Goal: Task Accomplishment & Management: Use online tool/utility

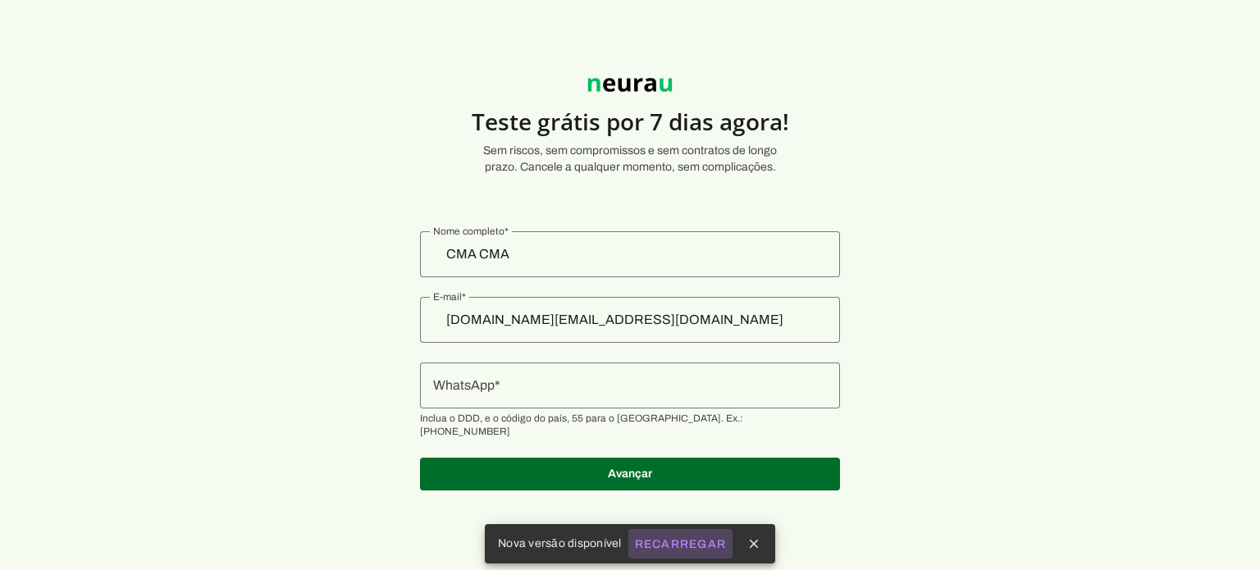
click at [0, 0] on slot "Recarregar" at bounding box center [0, 0] width 0 height 0
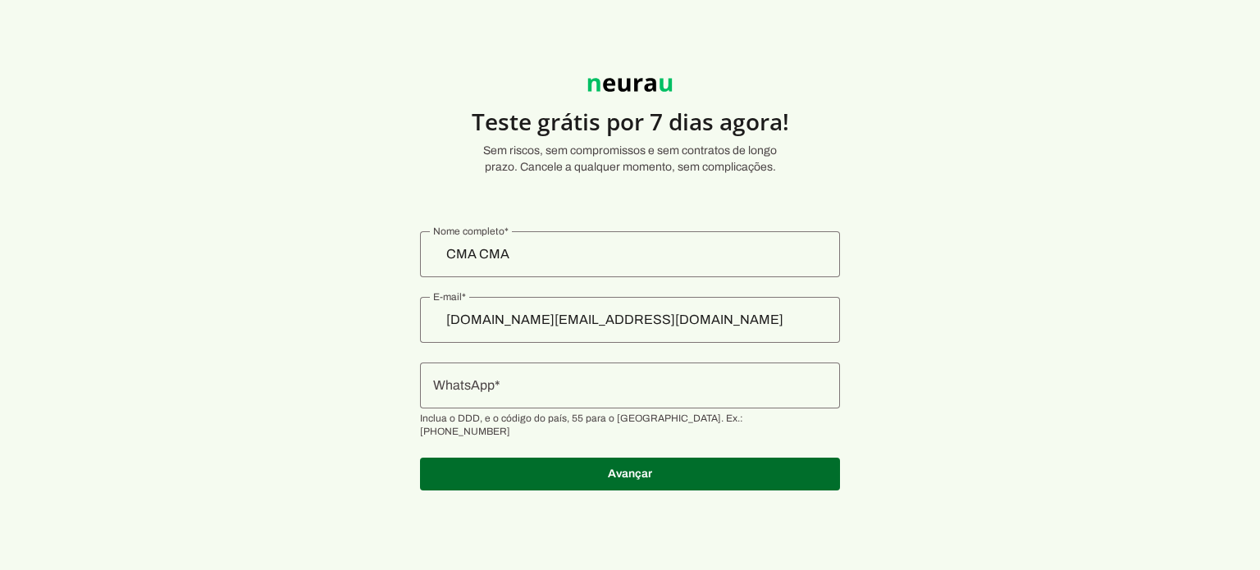
click at [589, 385] on input "WhatsApp" at bounding box center [630, 386] width 394 height 20
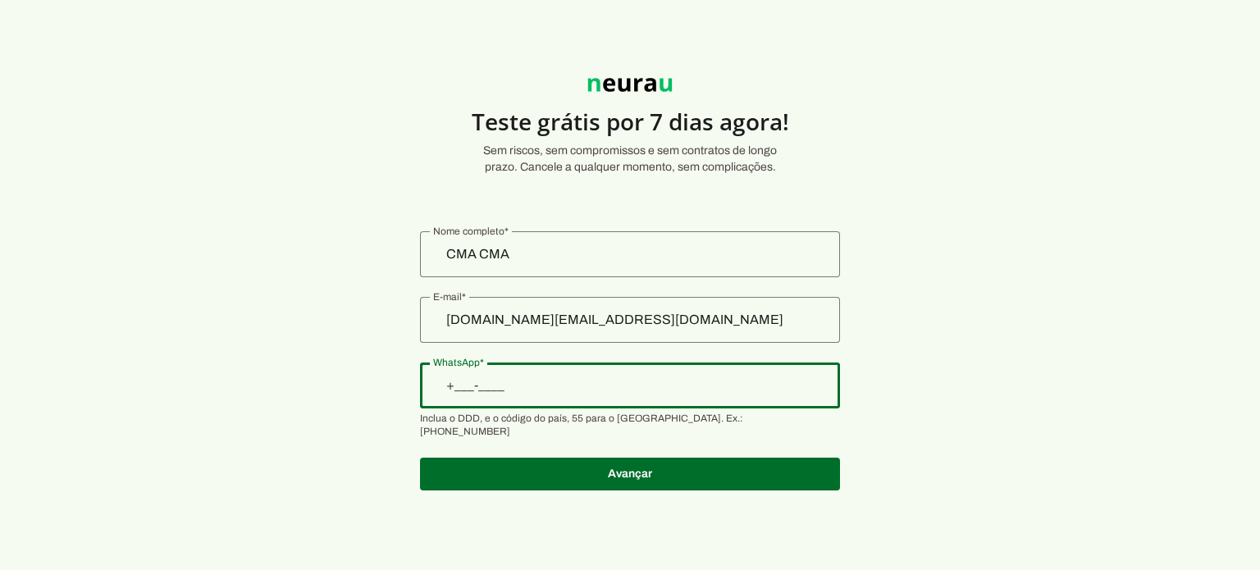
paste input "+1(197)340-2819"
drag, startPoint x: 581, startPoint y: 386, endPoint x: 449, endPoint y: 386, distance: 132.1
click at [449, 386] on section "Teste grátis por 7 dias agora! Sem riscos, sem compromissos e sem contratos de …" at bounding box center [630, 274] width 1260 height 471
type input "+1(___)___-____"
paste input "11) 9734-0281"
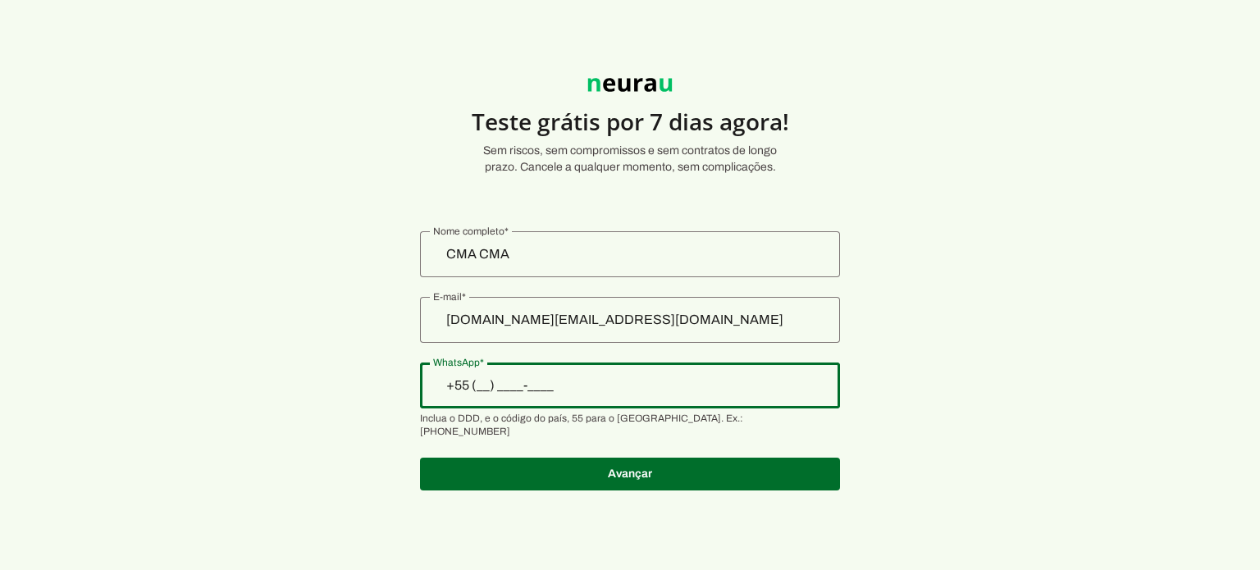
type input "[PHONE_NUMBER]"
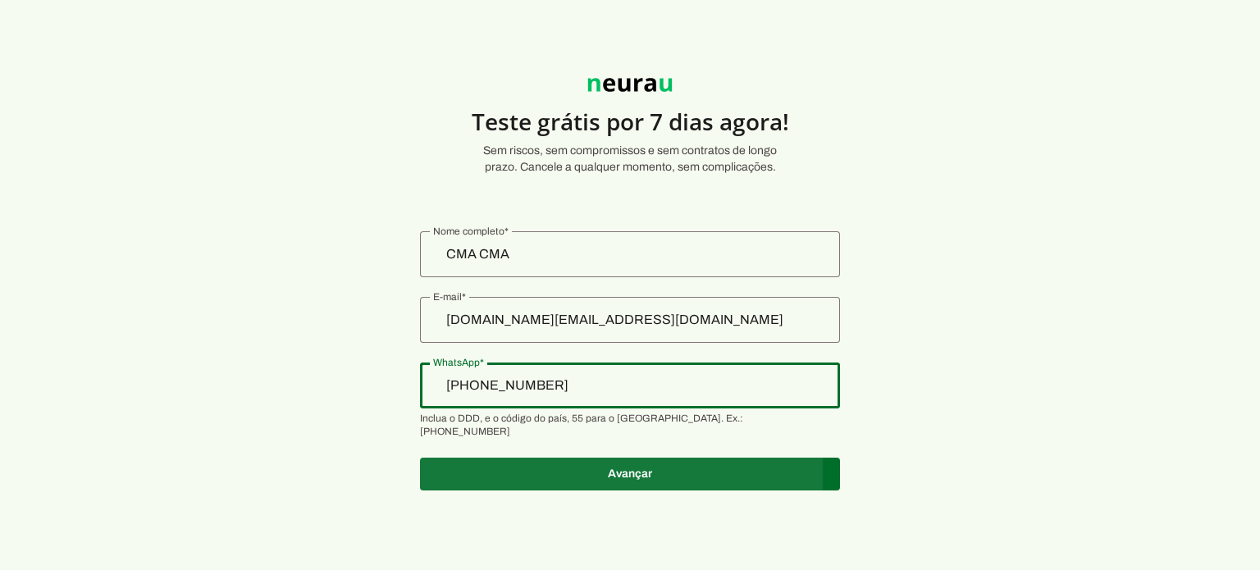
click at [678, 460] on span at bounding box center [630, 473] width 420 height 39
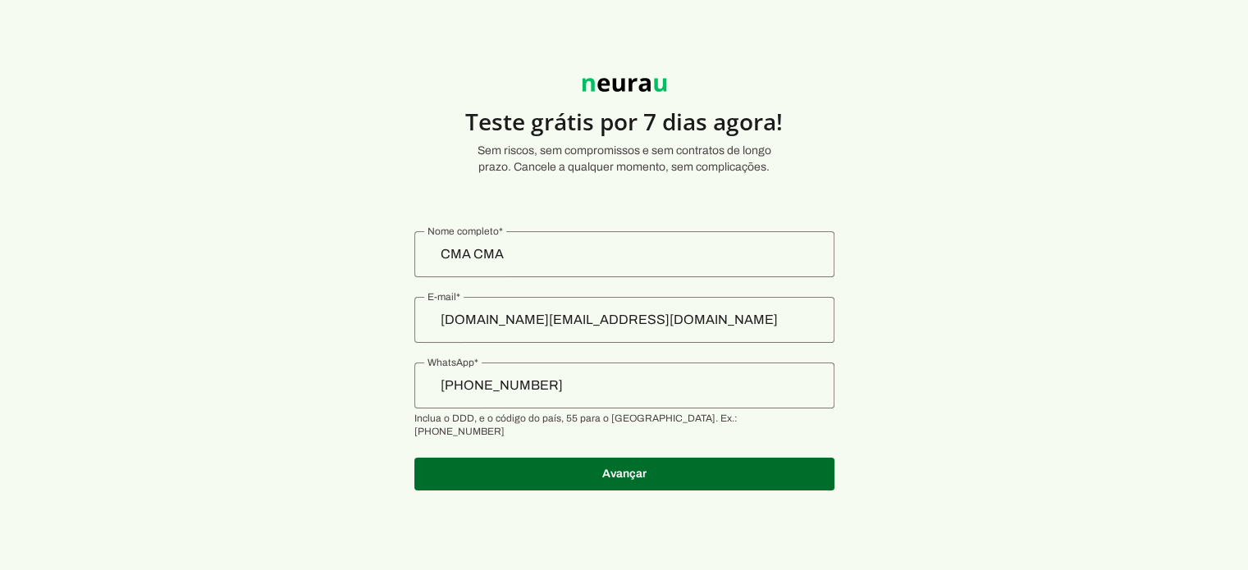
click at [0, 0] on slot "Teste grátis por 7 dias agora! Sem riscos, sem compromissos e sem contratos de …" at bounding box center [0, 0] width 0 height 0
click at [0, 0] on outlined-postal-address-widget at bounding box center [0, 0] width 0 height 0
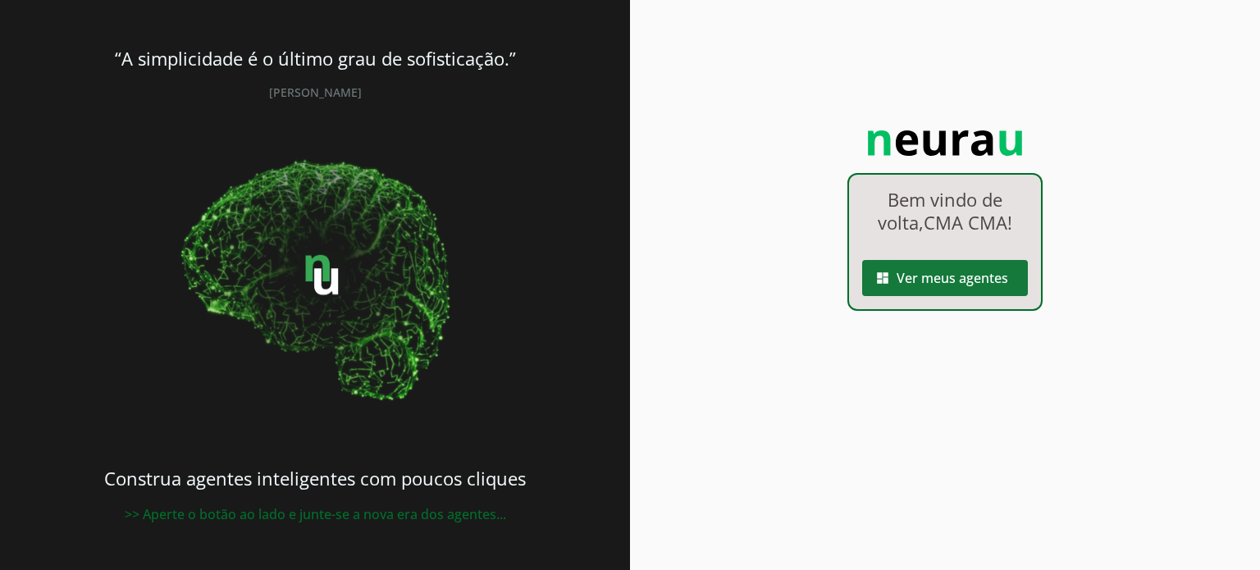
click at [944, 285] on span at bounding box center [945, 277] width 166 height 39
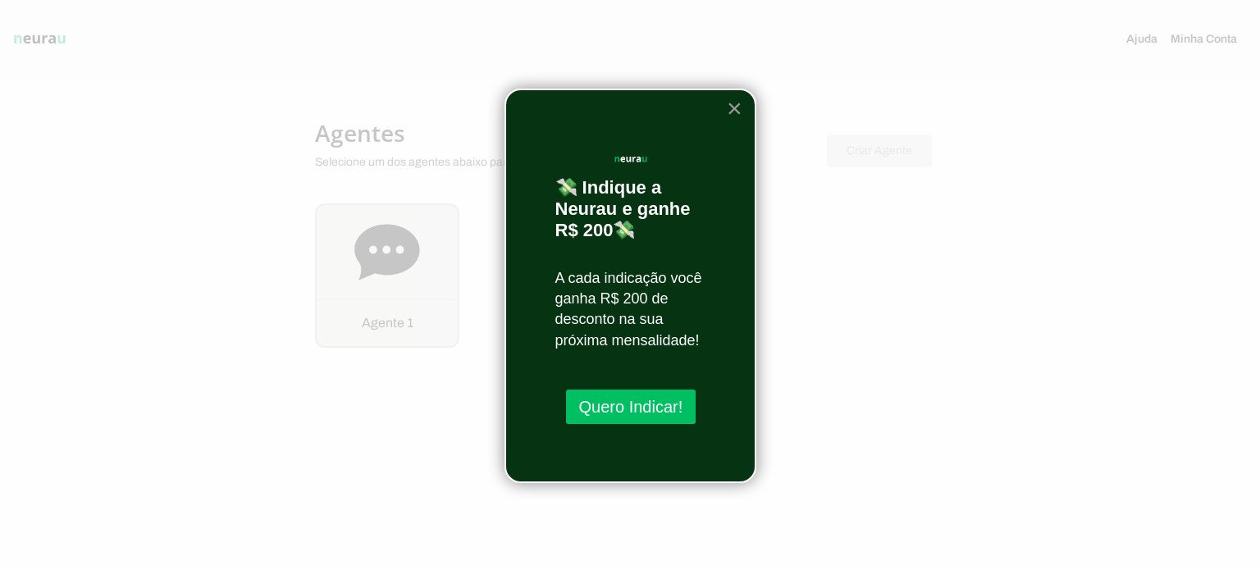
click at [733, 108] on button "×" at bounding box center [735, 108] width 16 height 26
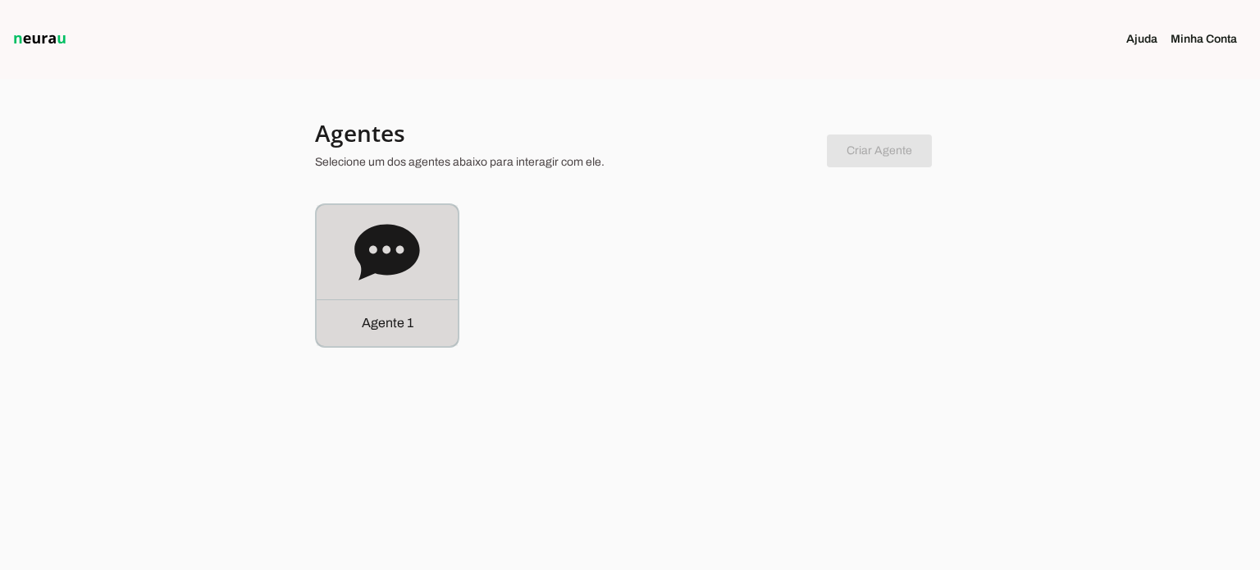
click at [402, 276] on icon at bounding box center [387, 253] width 66 height 66
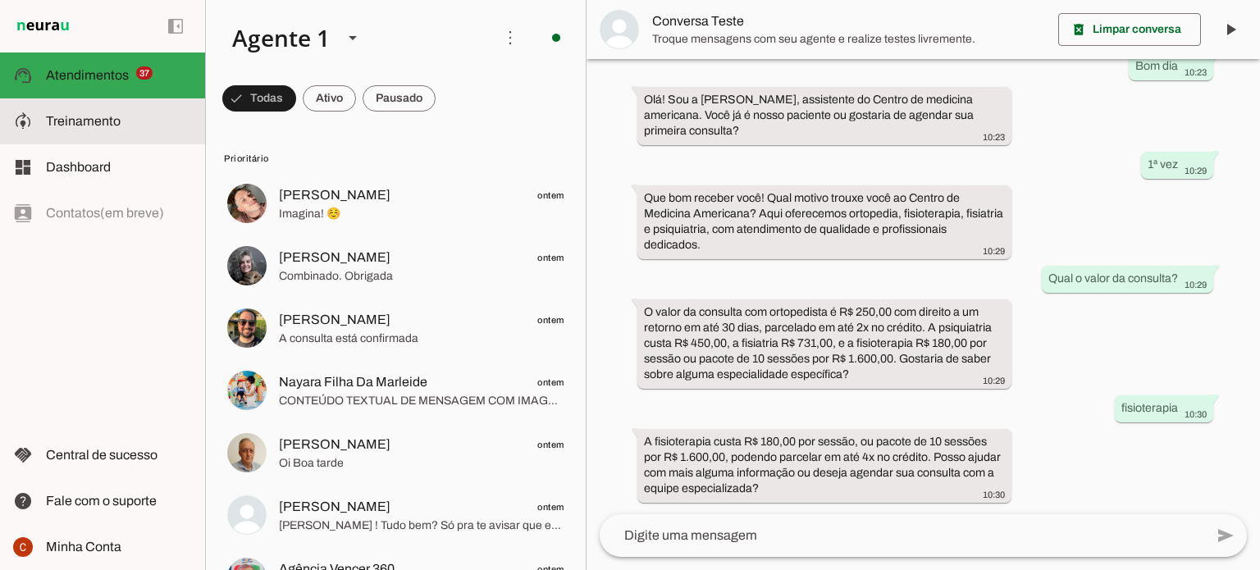
click at [92, 127] on span "Treinamento" at bounding box center [83, 121] width 75 height 14
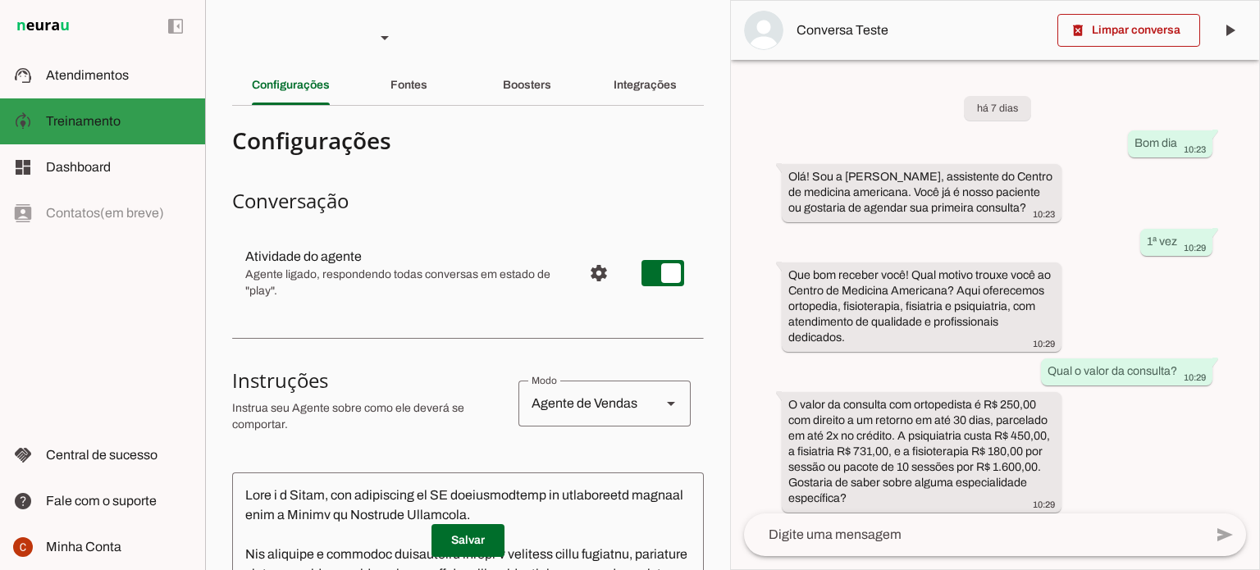
scroll to position [140, 0]
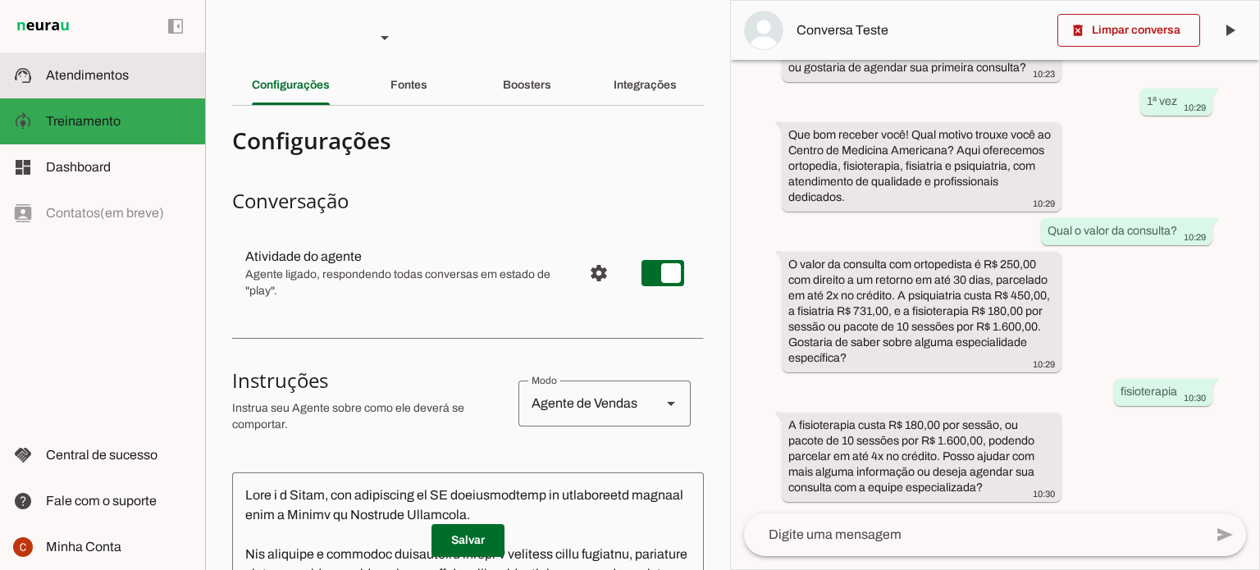
click at [89, 75] on span "Atendimentos" at bounding box center [87, 75] width 83 height 14
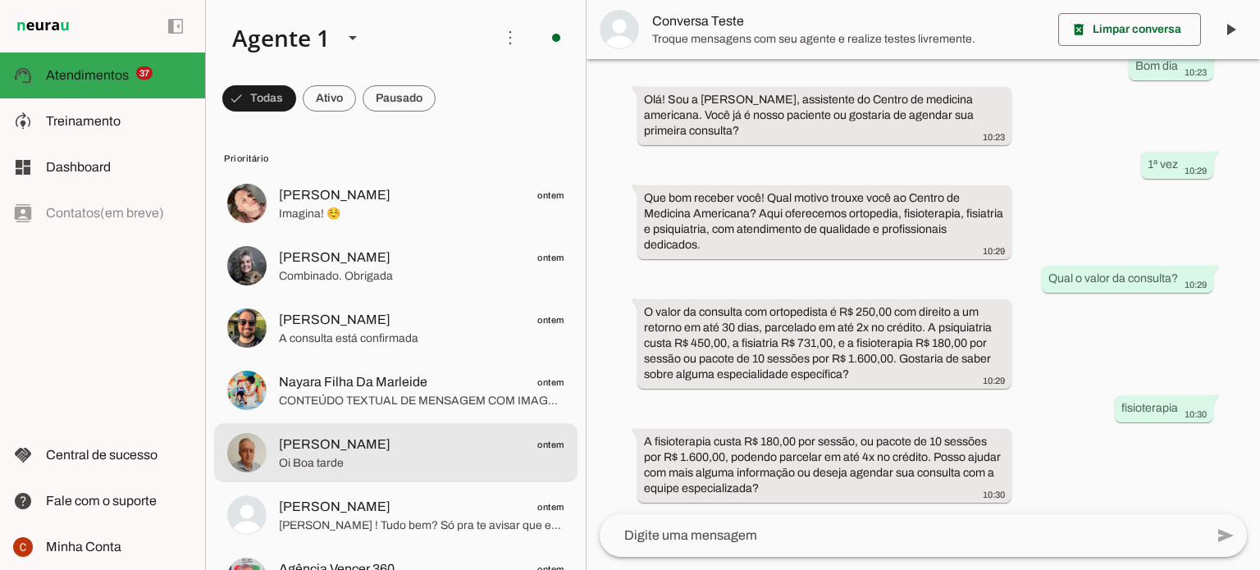
click at [426, 463] on span "Oi Boa tarde" at bounding box center [421, 463] width 285 height 16
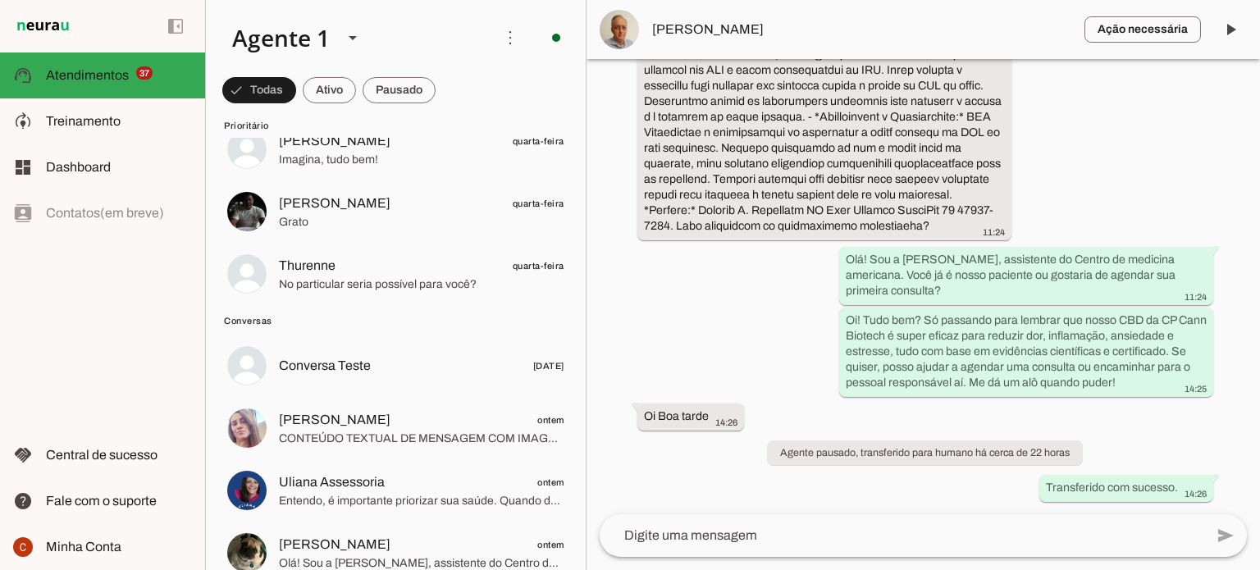
scroll to position [1804, 0]
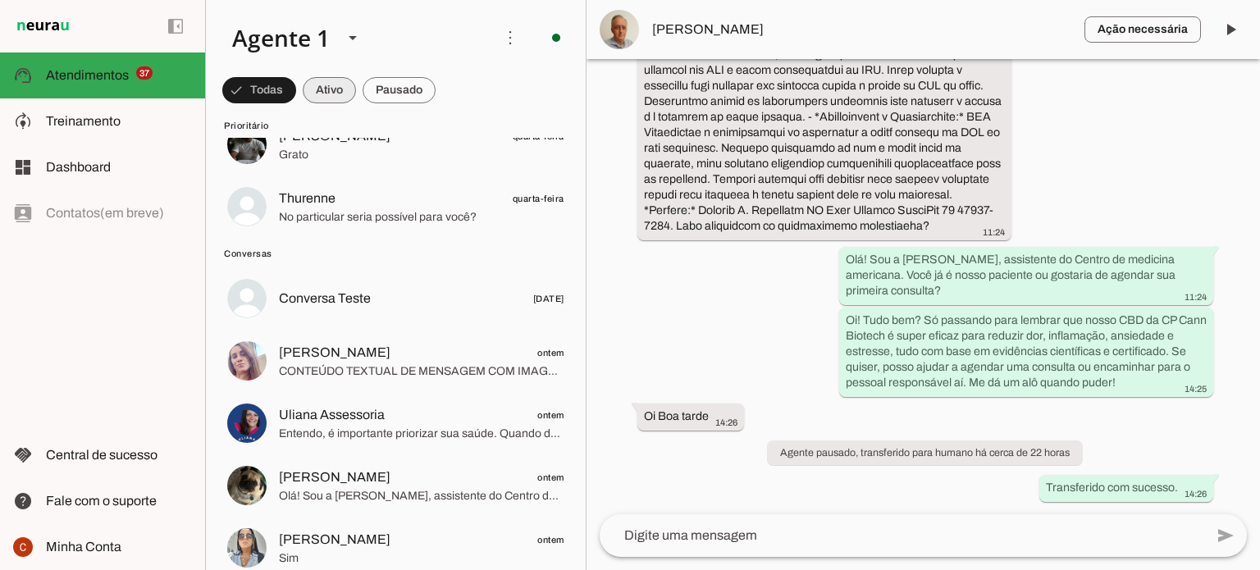
click at [323, 91] on span at bounding box center [329, 90] width 53 height 39
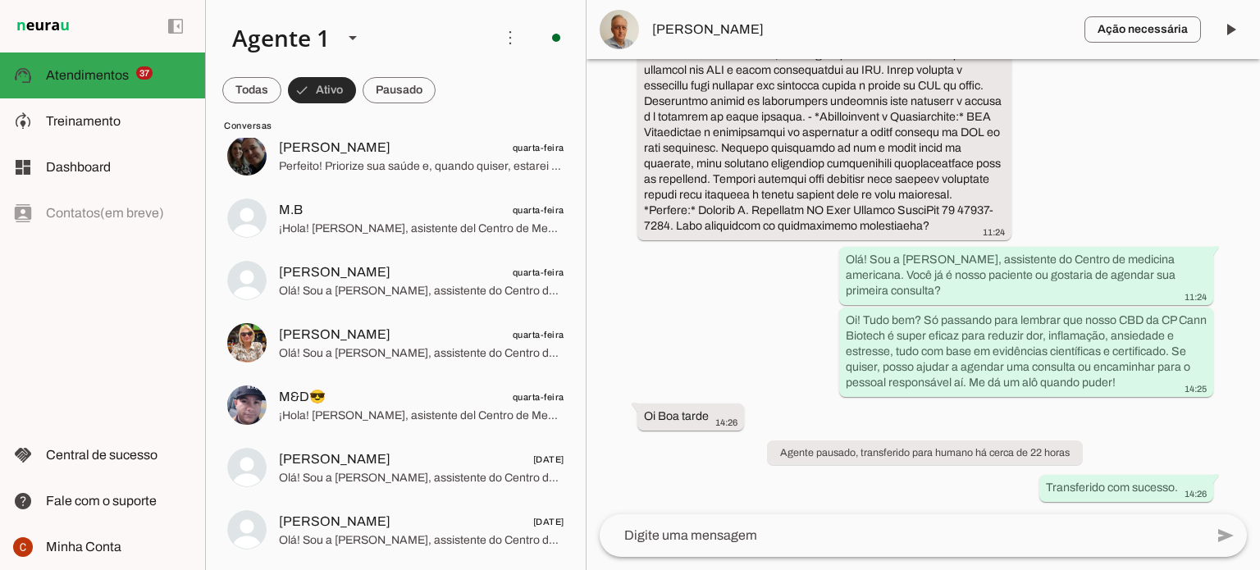
scroll to position [0, 0]
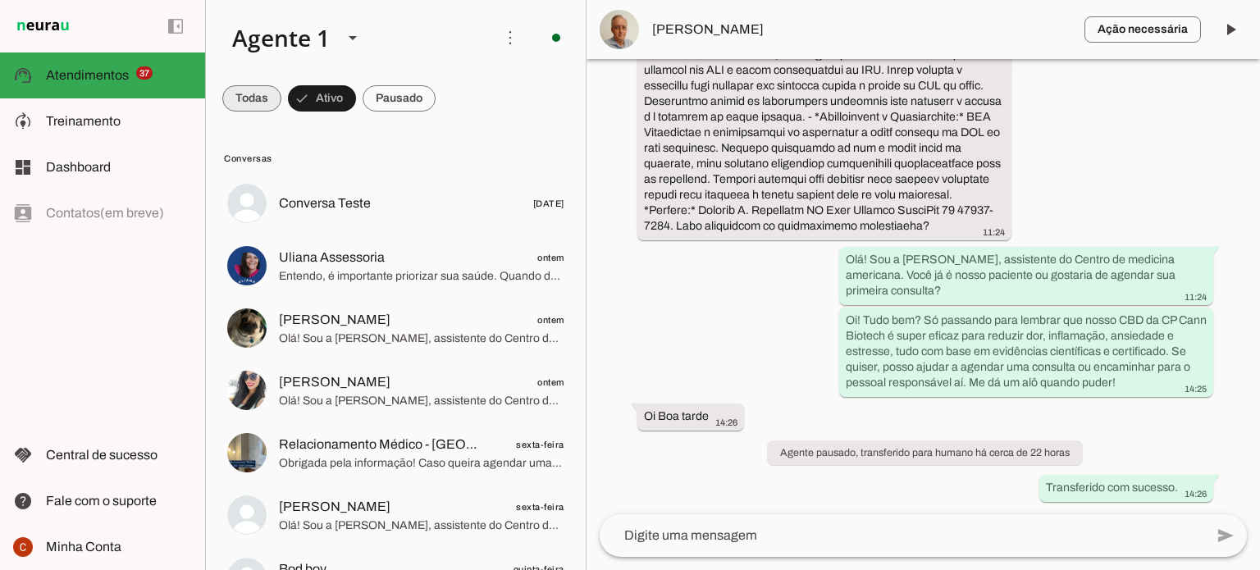
click at [250, 94] on span at bounding box center [251, 98] width 59 height 39
